Goal: Information Seeking & Learning: Learn about a topic

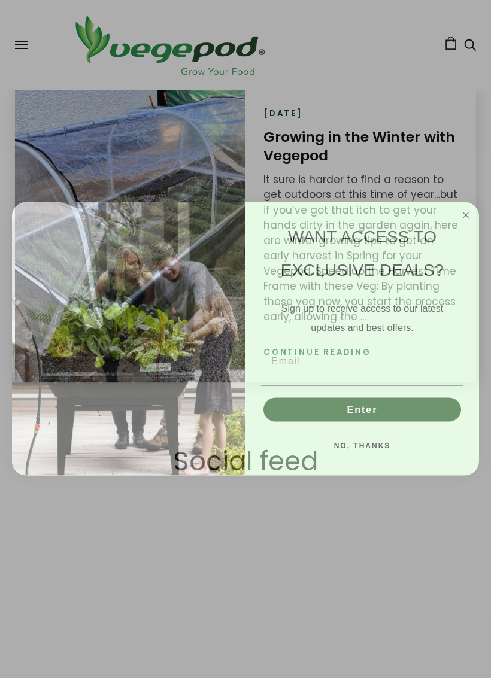
click at [467, 219] on circle "Close dialog" at bounding box center [466, 216] width 14 height 14
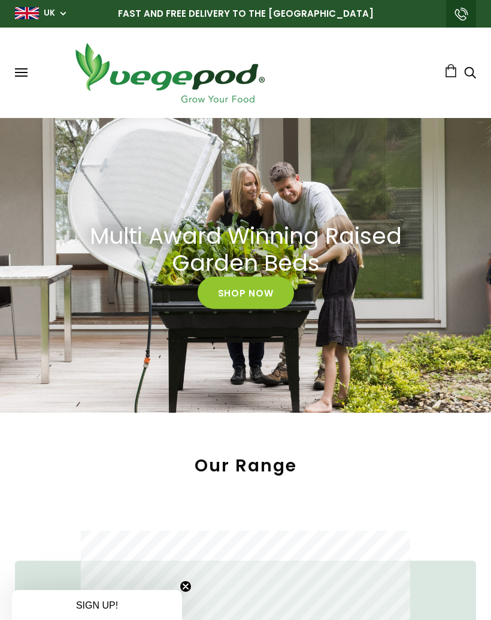
click at [20, 76] on span at bounding box center [21, 75] width 13 height 1
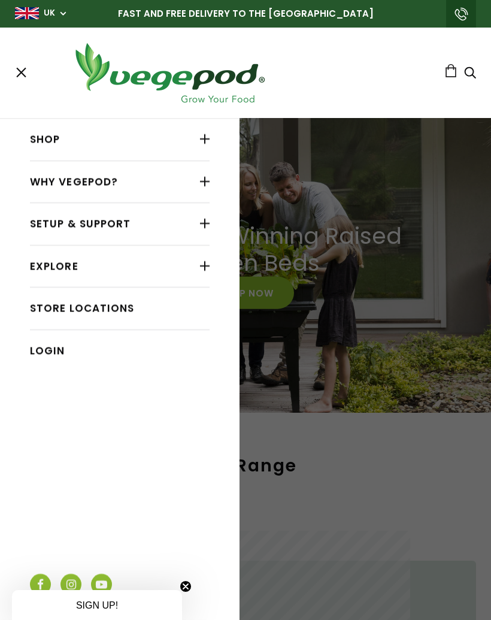
click at [205, 141] on div at bounding box center [205, 139] width 10 height 16
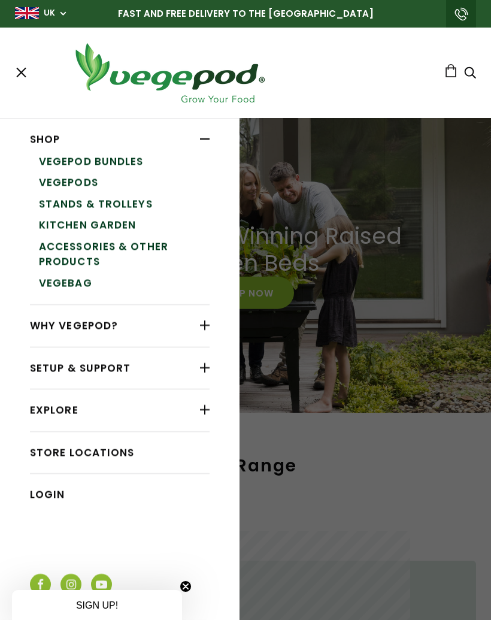
click at [206, 320] on div at bounding box center [205, 325] width 10 height 16
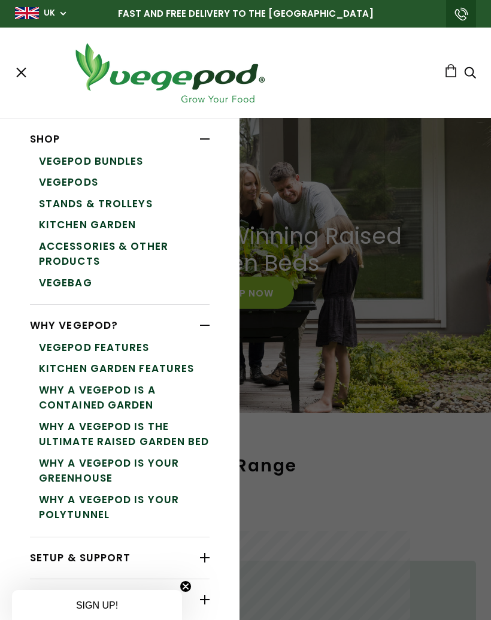
scroll to position [0, 451]
click at [122, 343] on link "Vegepod Features" at bounding box center [124, 348] width 171 height 22
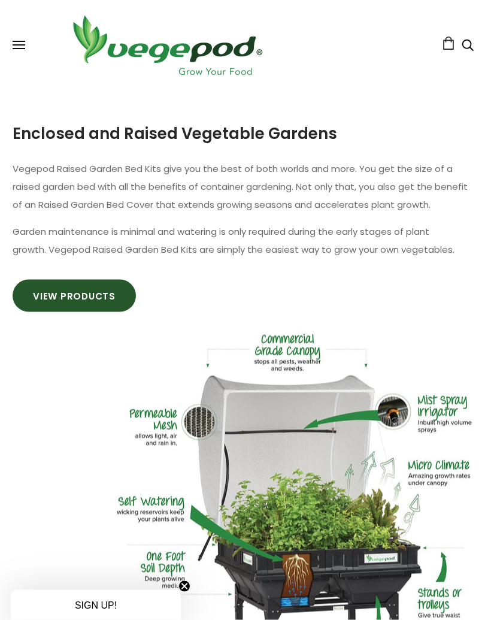
scroll to position [662, 1]
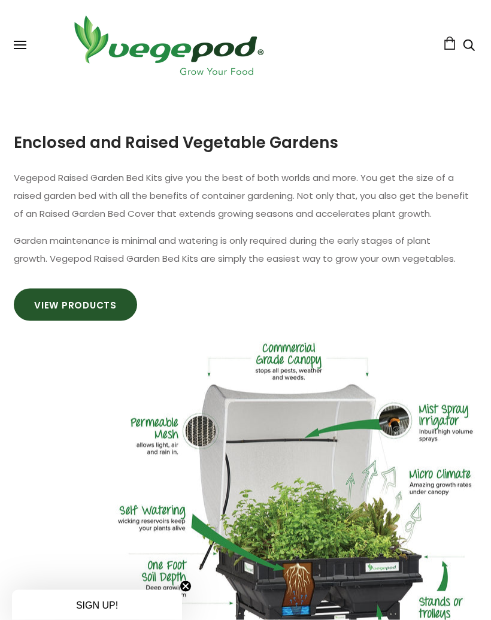
click at [78, 316] on link "View Products" at bounding box center [75, 305] width 123 height 32
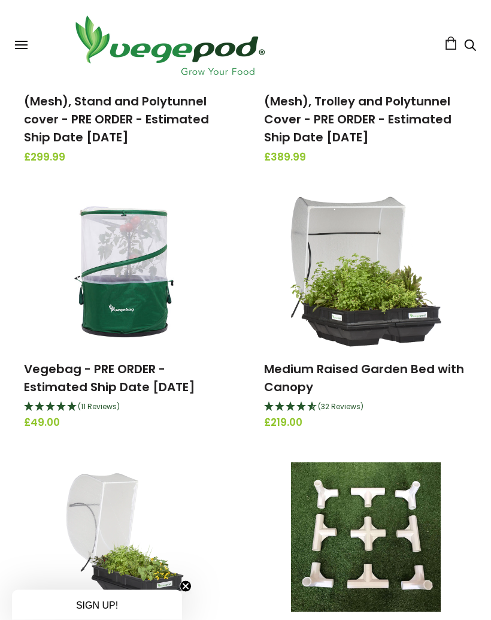
scroll to position [1185, 0]
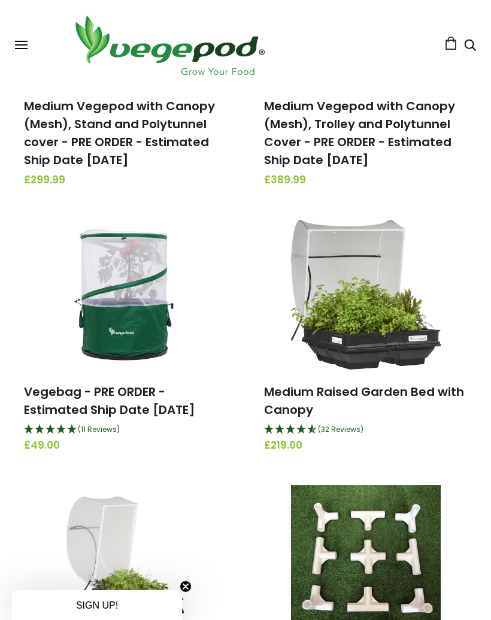
click at [26, 47] on button at bounding box center [21, 45] width 13 height 9
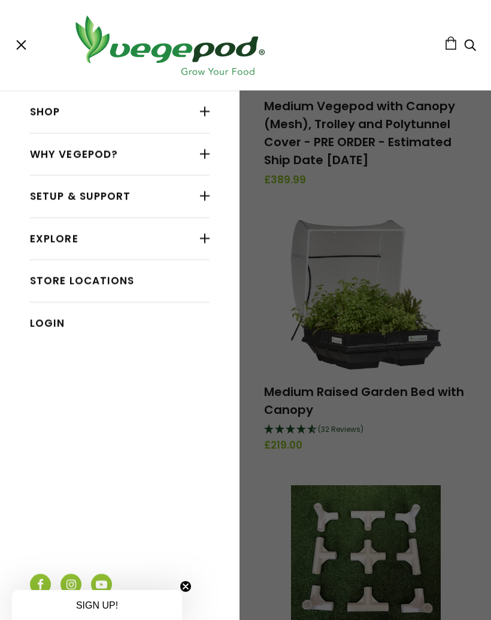
click at [206, 234] on div at bounding box center [205, 239] width 10 height 16
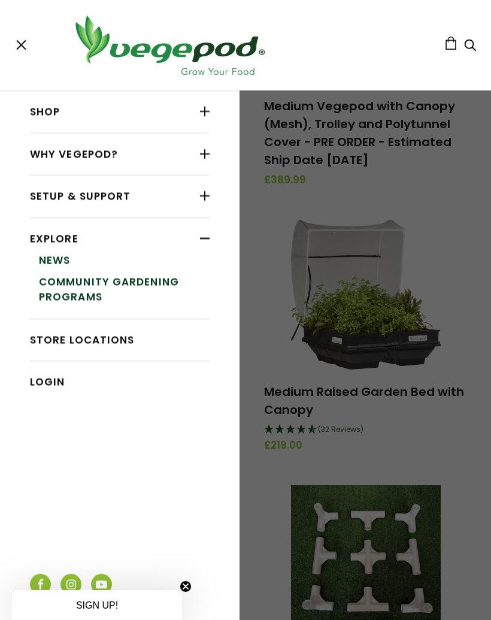
click at [200, 159] on div at bounding box center [205, 154] width 10 height 16
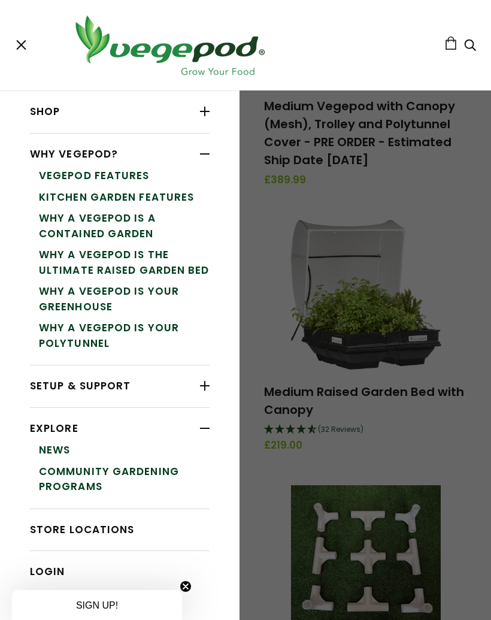
click at [157, 258] on link "Why a Vegepod is the ultimate Raised Garden Bed" at bounding box center [124, 262] width 171 height 37
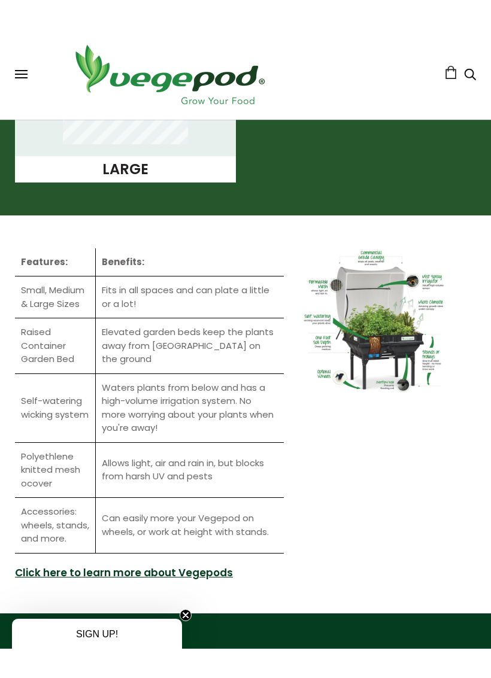
scroll to position [1545, 0]
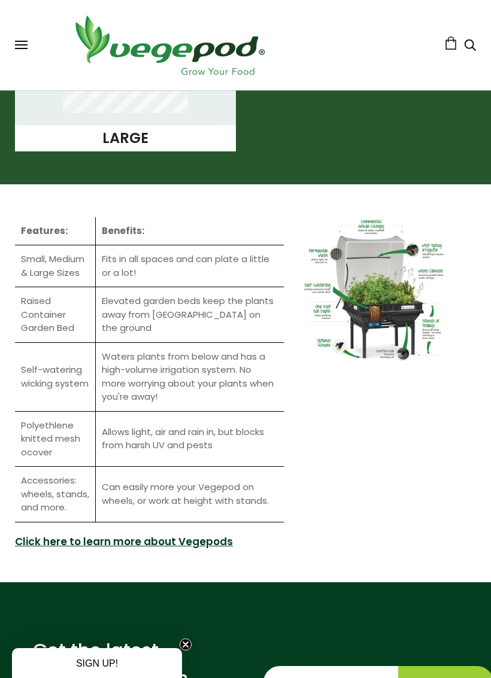
click at [197, 535] on link "Click here to learn more about Vegepods" at bounding box center [124, 543] width 218 height 16
